Goal: Navigation & Orientation: Find specific page/section

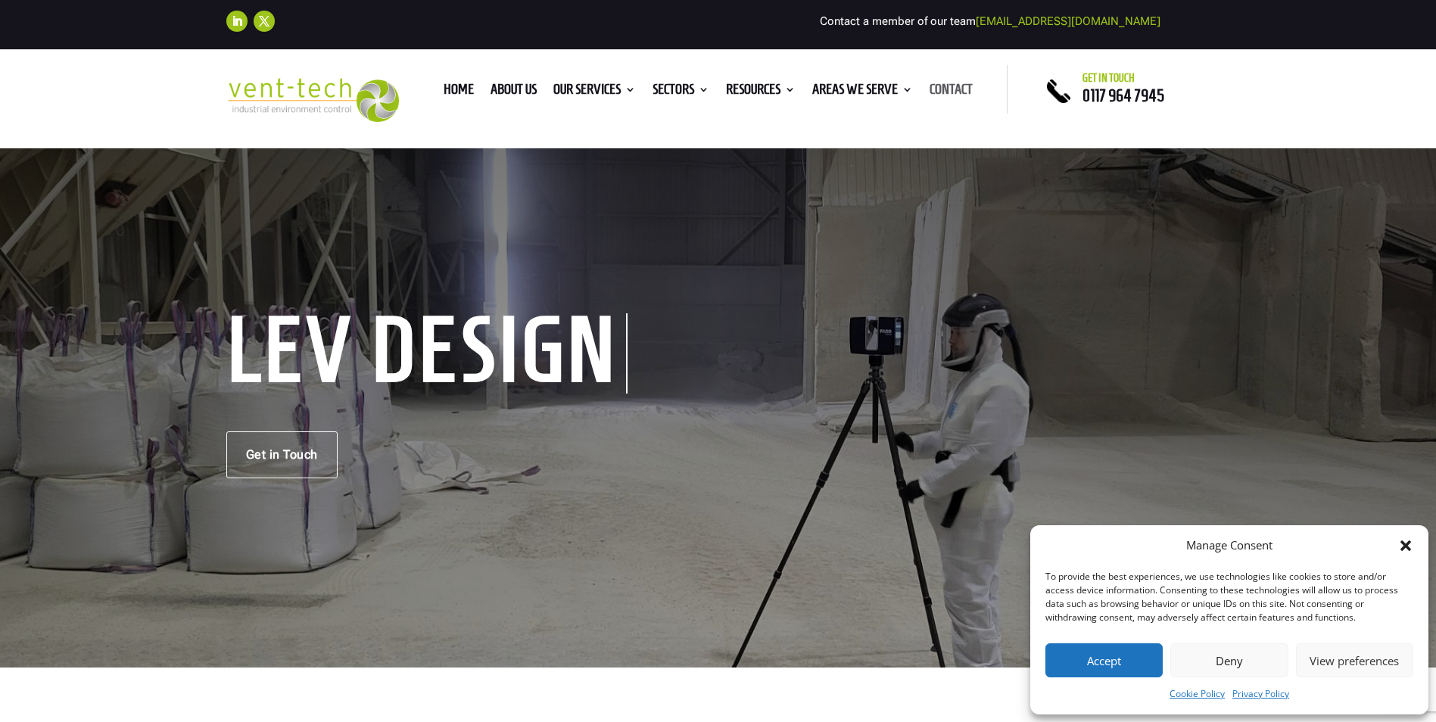
click at [959, 87] on link "Contact" at bounding box center [951, 92] width 43 height 17
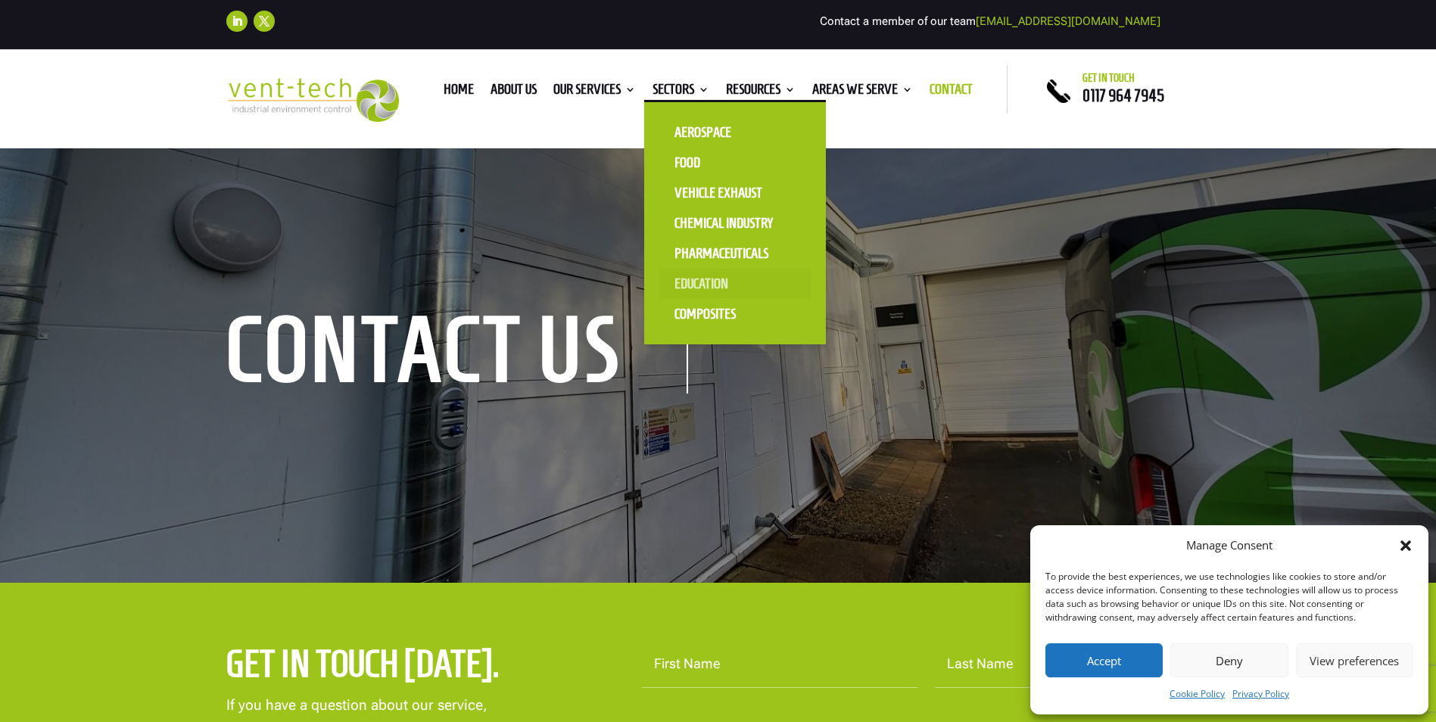
click at [706, 279] on link "Education" at bounding box center [734, 284] width 151 height 30
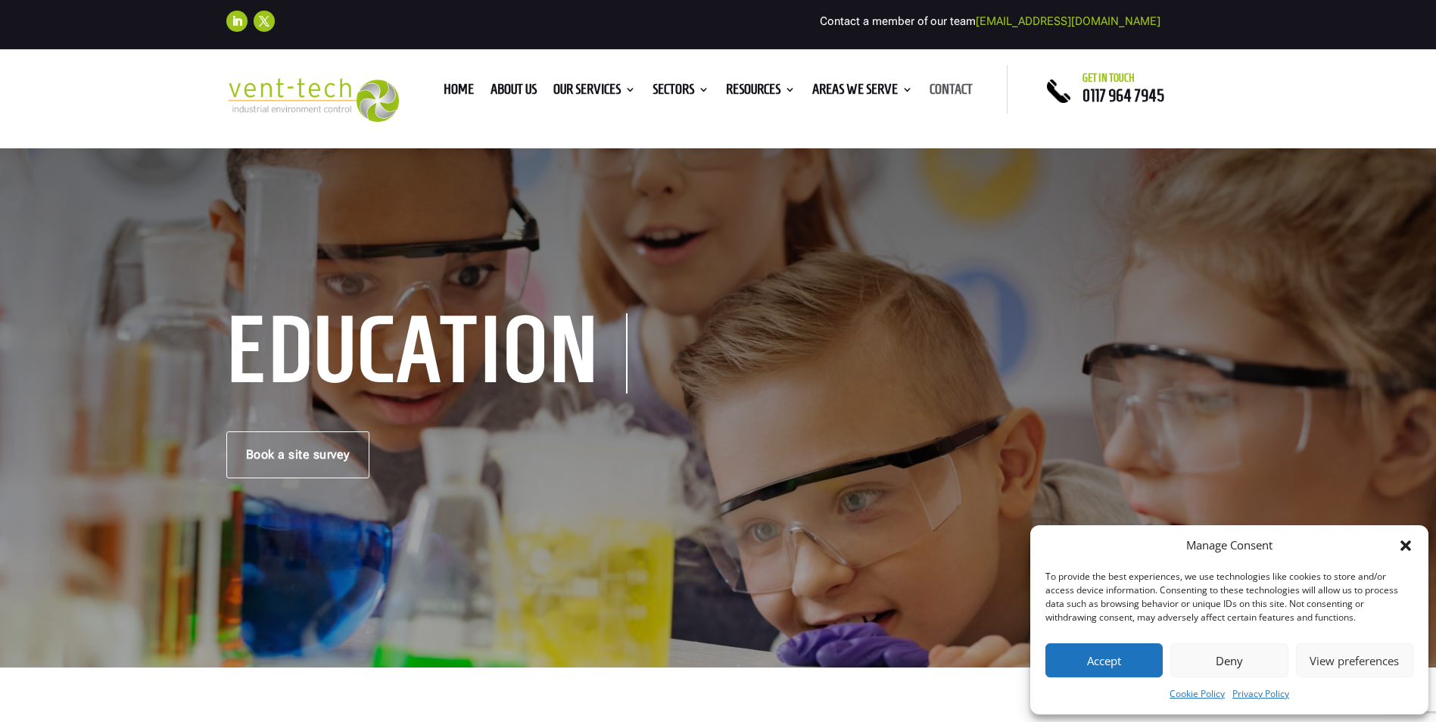
click at [962, 84] on link "Contact" at bounding box center [951, 92] width 43 height 17
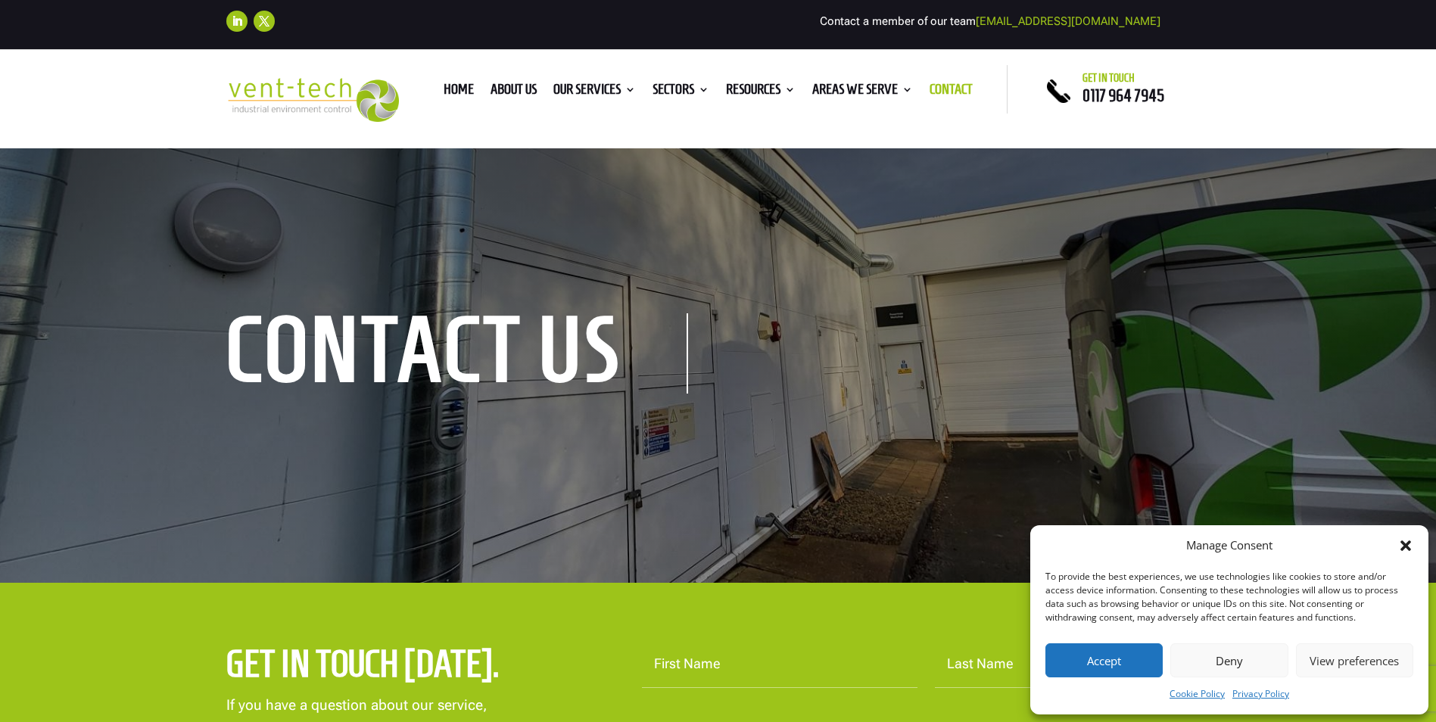
click at [1129, 665] on button "Accept" at bounding box center [1103, 660] width 117 height 34
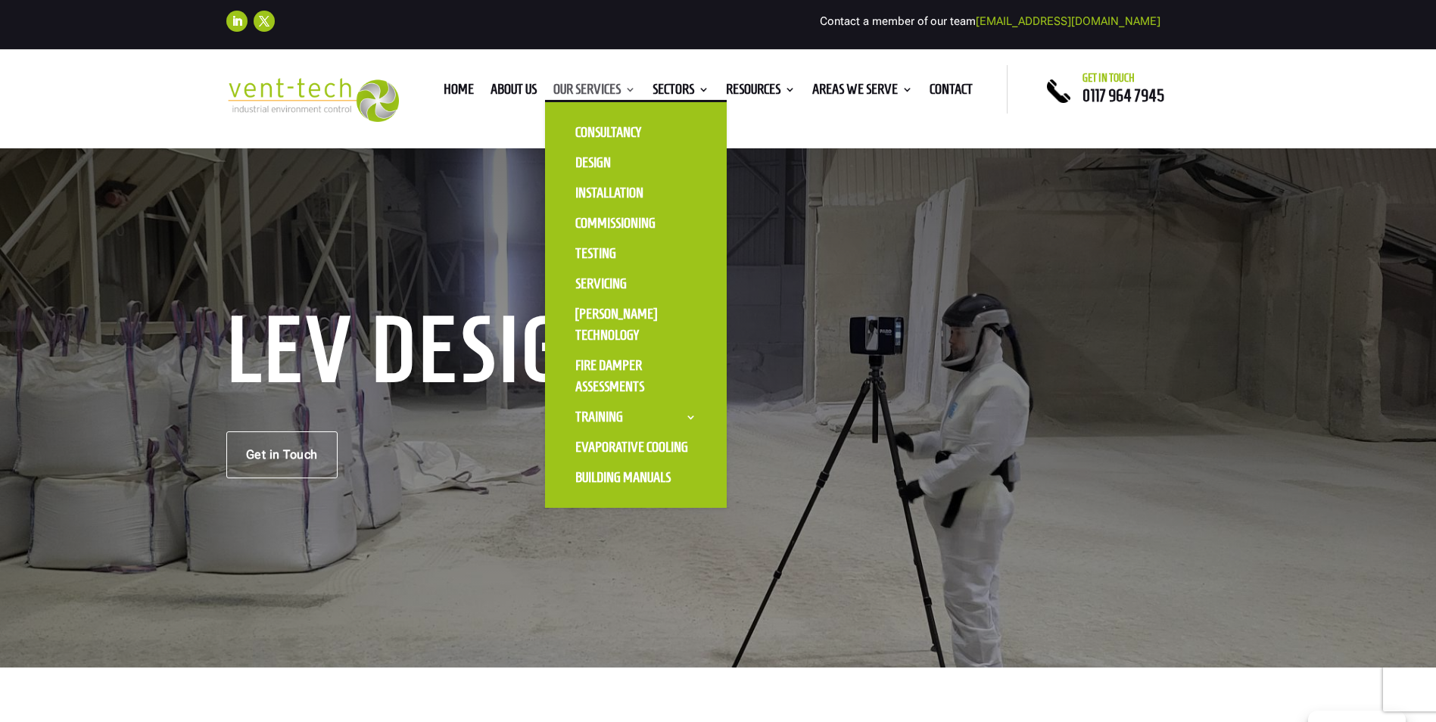
click at [615, 82] on ul "Home About us Our Services Consultancy Design Installation Commissioning Testin…" at bounding box center [708, 89] width 546 height 23
click at [588, 163] on link "Design" at bounding box center [635, 163] width 151 height 30
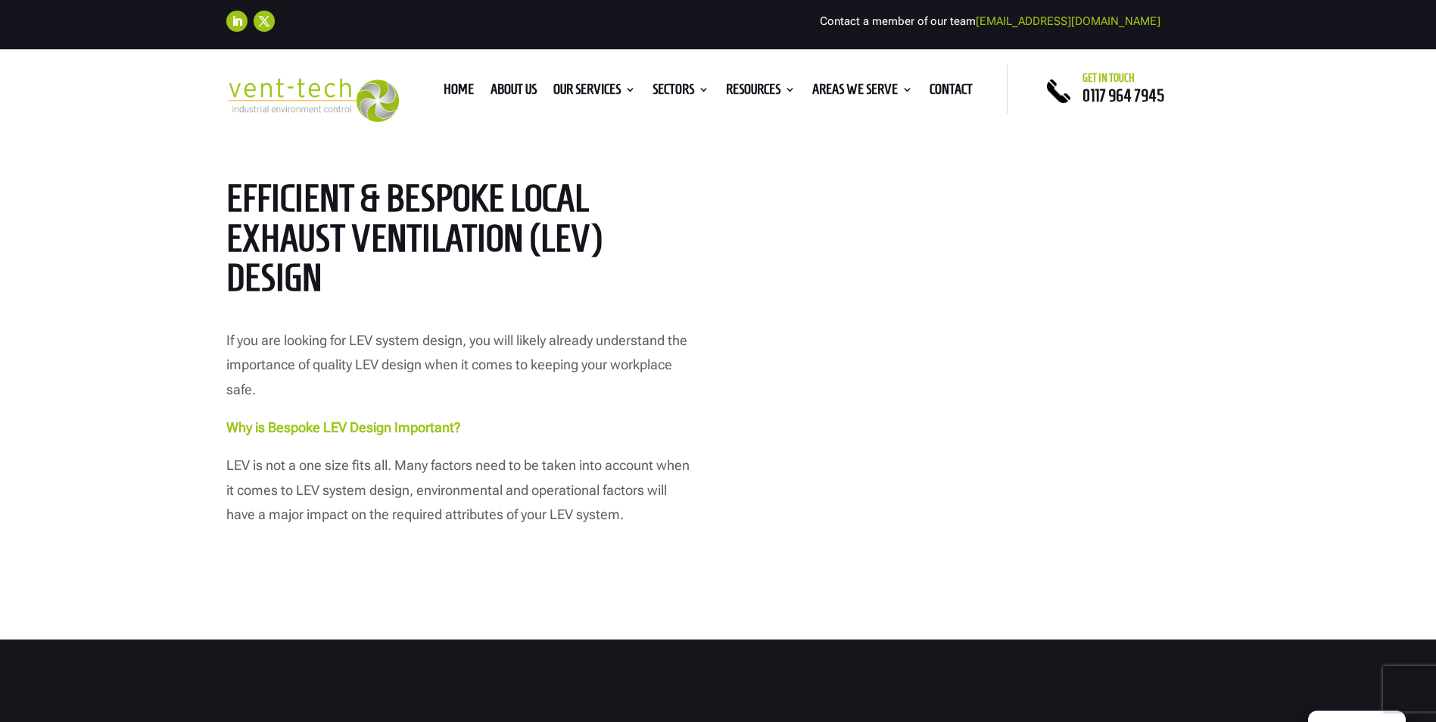
scroll to position [151, 0]
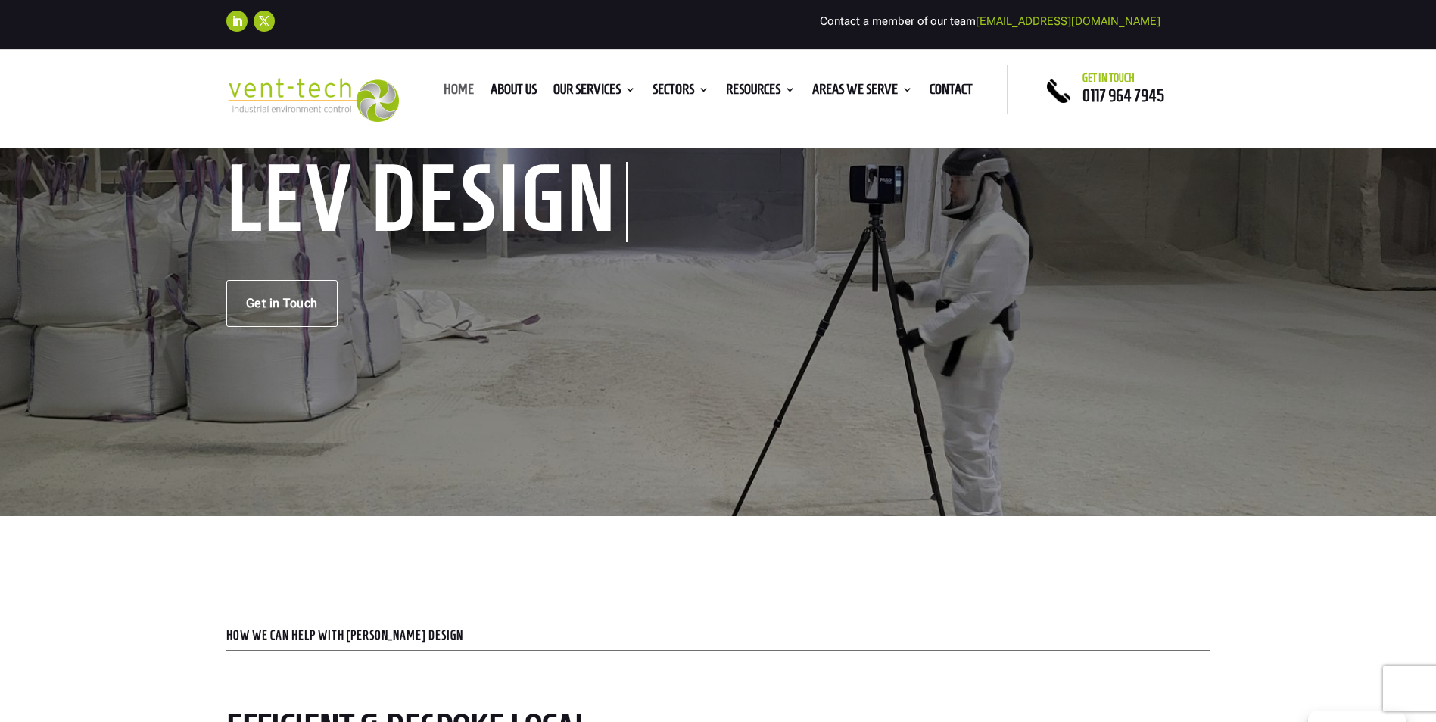
click at [447, 86] on link "Home" at bounding box center [459, 92] width 30 height 17
click at [507, 91] on link "About us" at bounding box center [513, 92] width 46 height 17
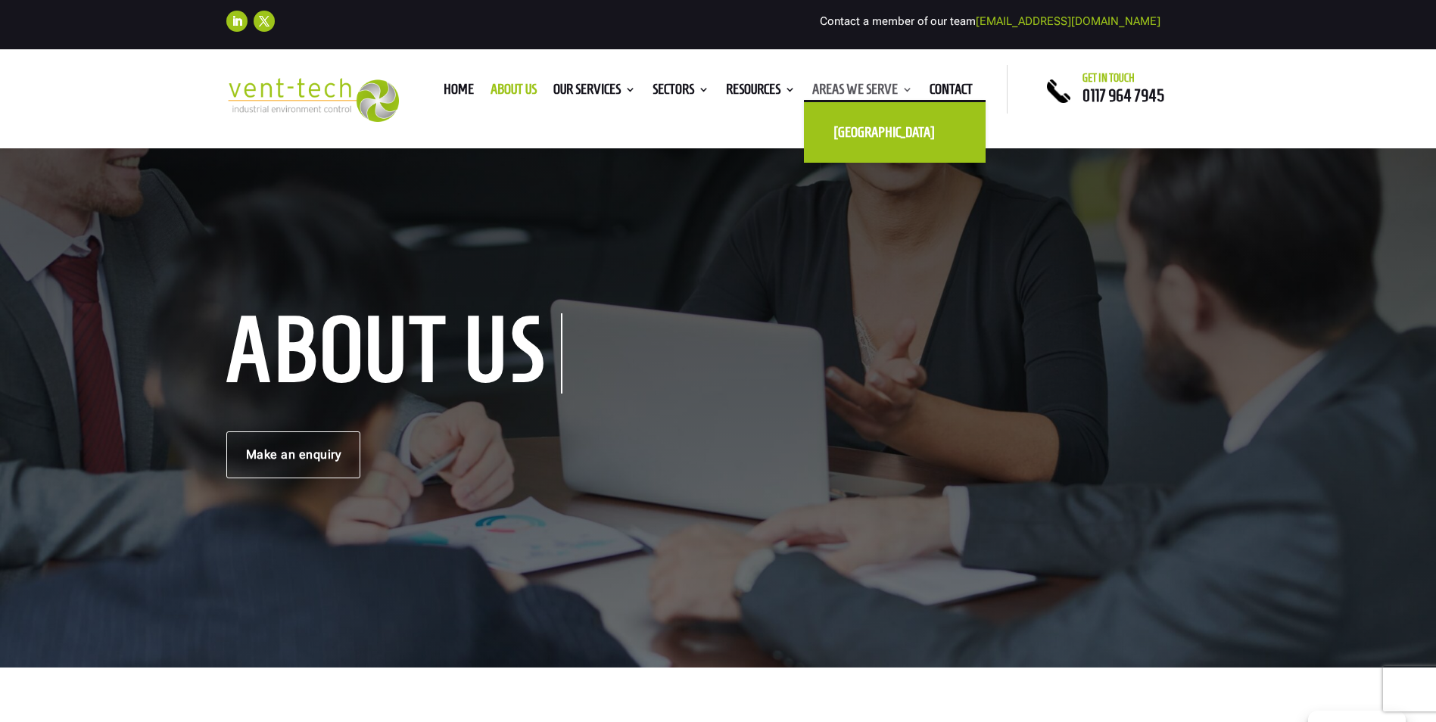
click at [890, 91] on link "Areas We Serve" at bounding box center [862, 92] width 101 height 17
click at [898, 128] on link "[GEOGRAPHIC_DATA]" at bounding box center [894, 132] width 151 height 30
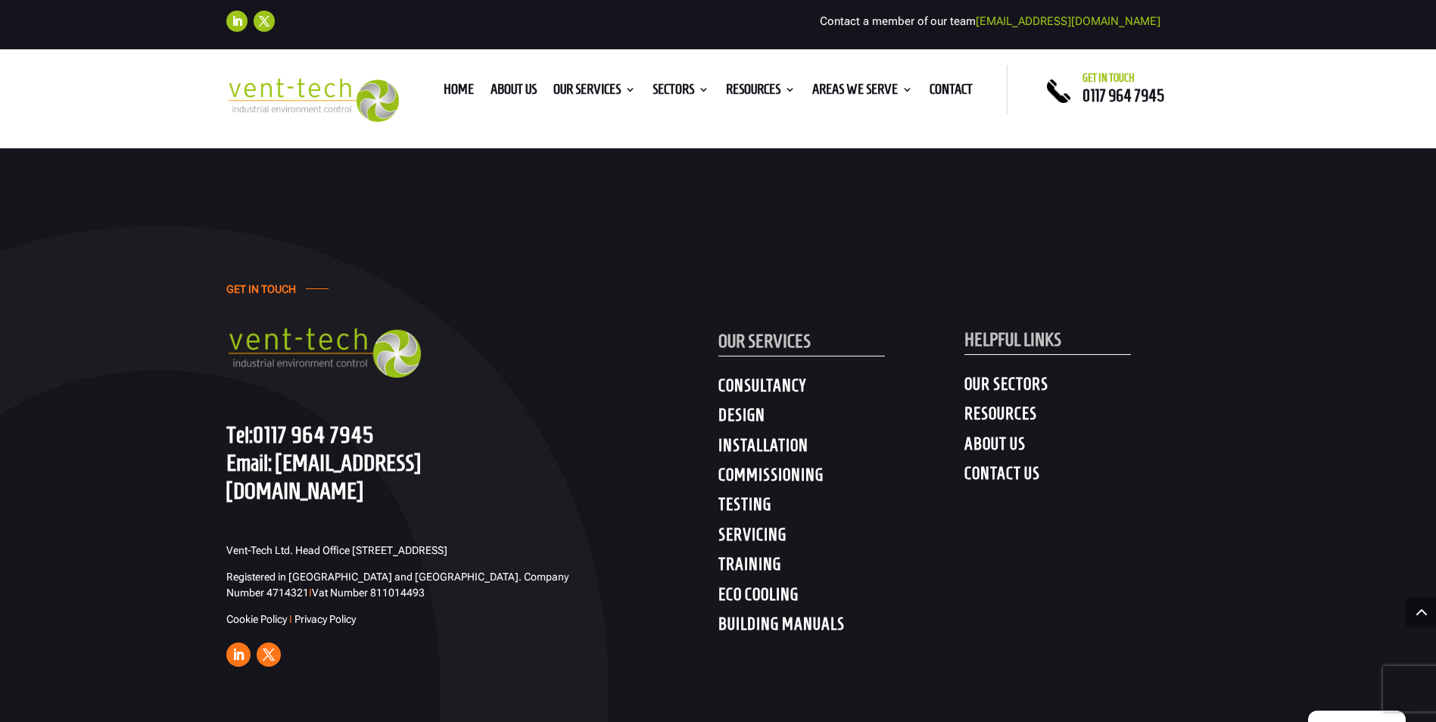
scroll to position [4390, 0]
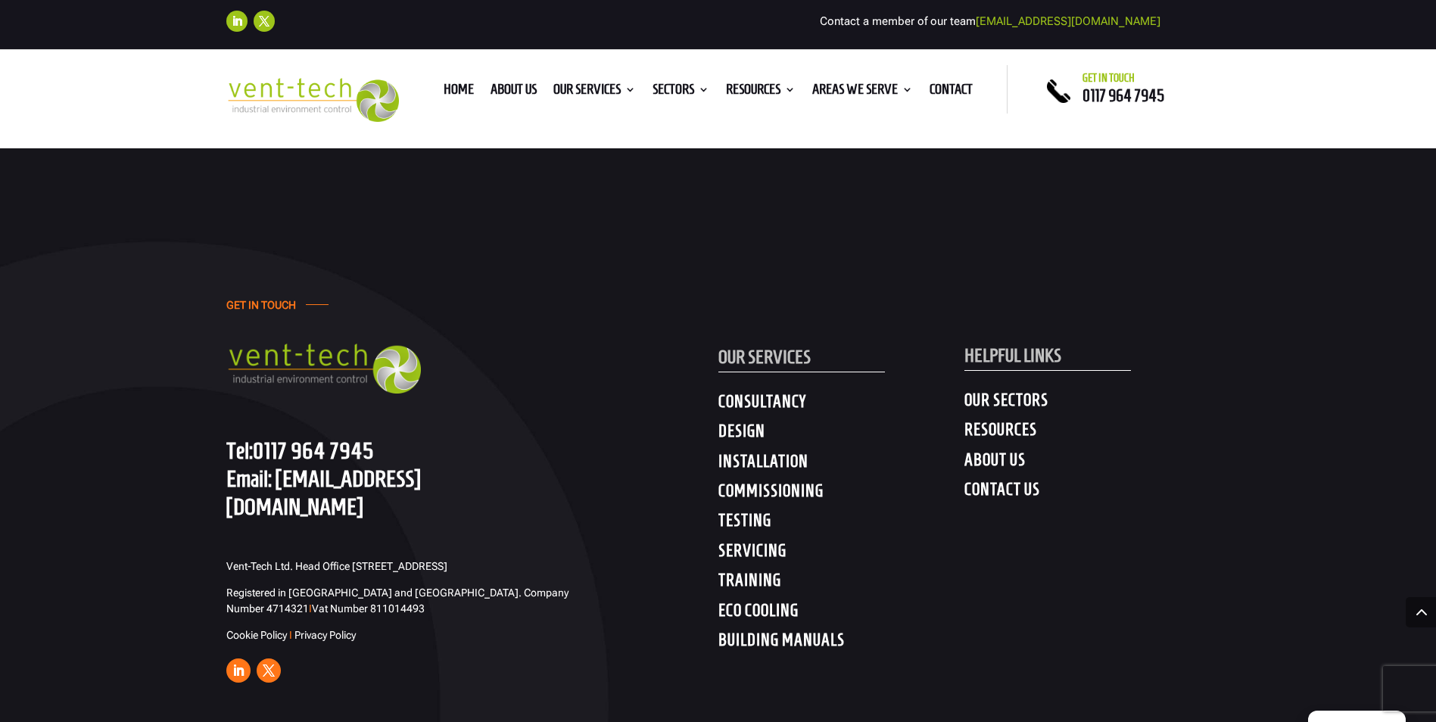
click at [1014, 450] on h4 "ABOUT US" at bounding box center [1087, 463] width 246 height 27
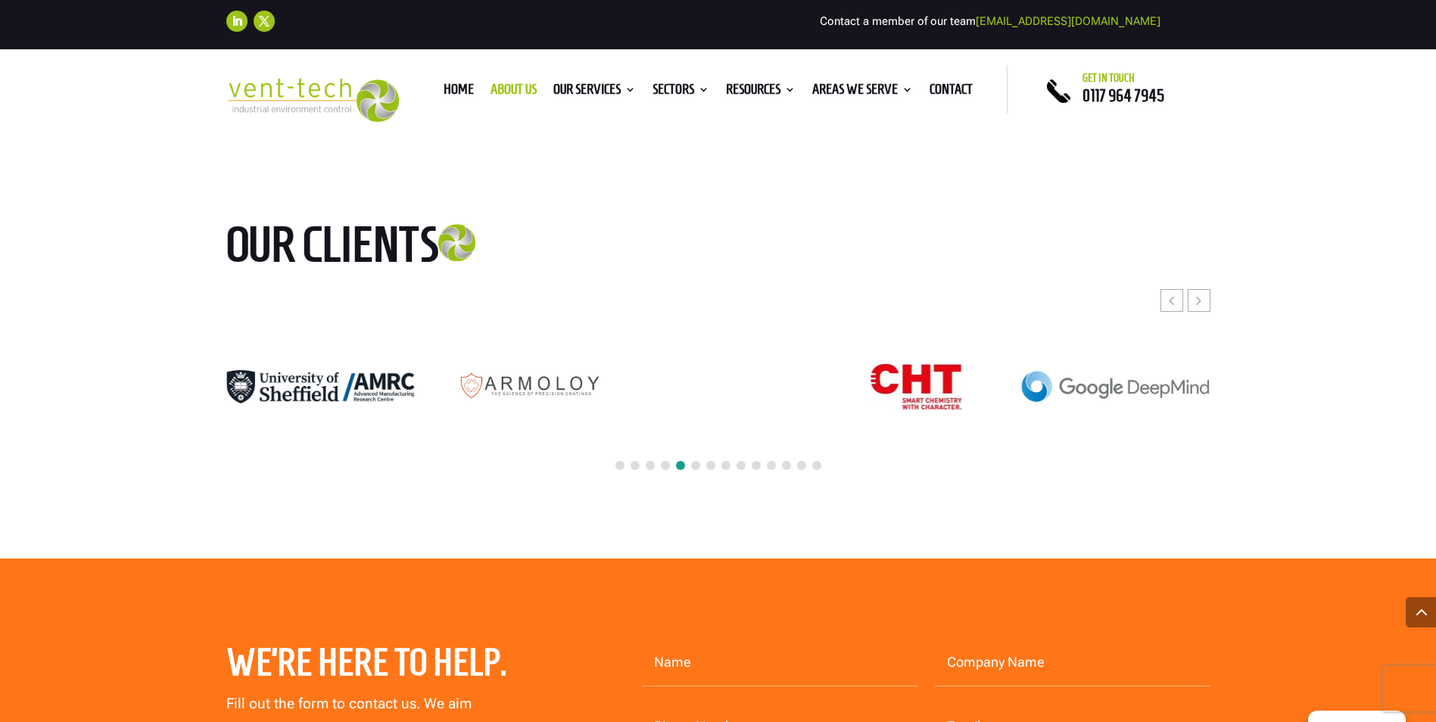
scroll to position [3860, 0]
